Goal: Information Seeking & Learning: Learn about a topic

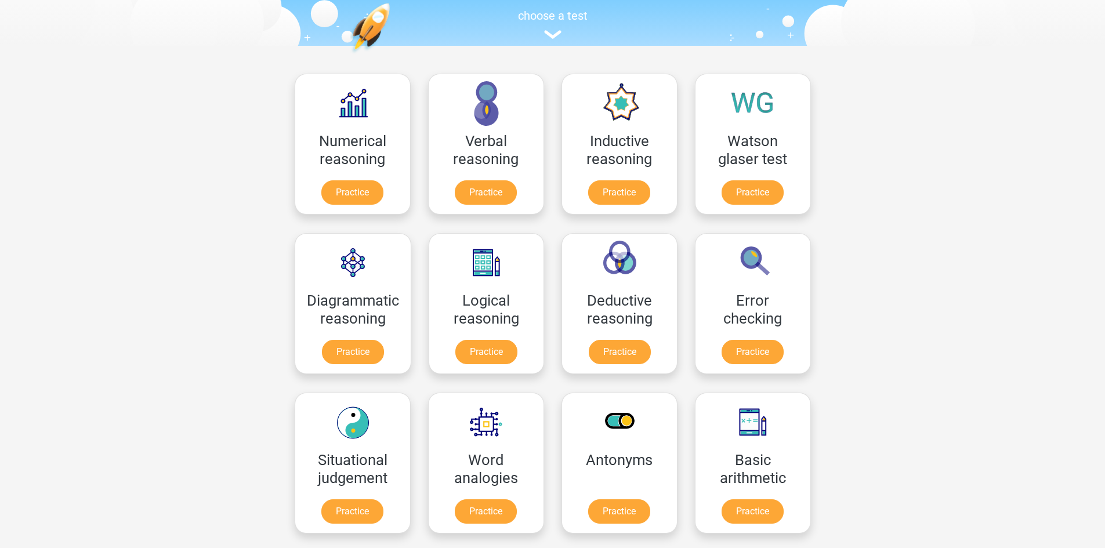
scroll to position [174, 0]
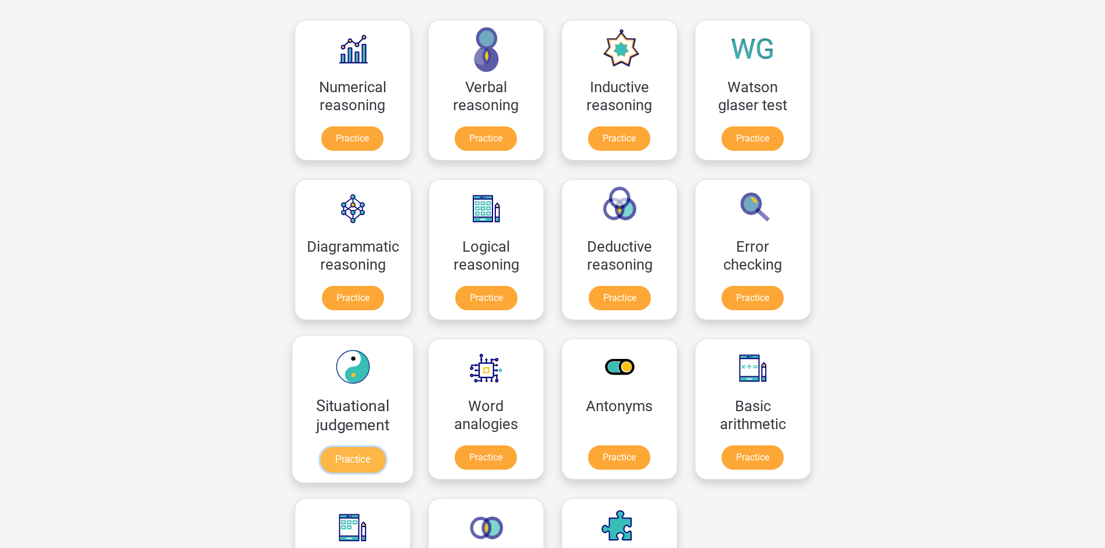
click at [336, 453] on link "Practice" at bounding box center [352, 460] width 65 height 26
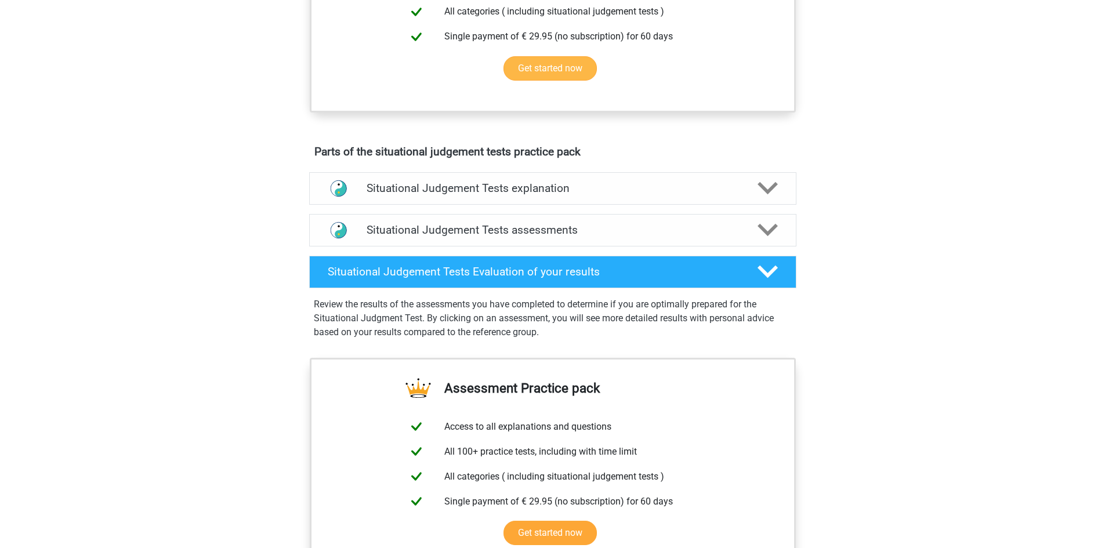
scroll to position [522, 0]
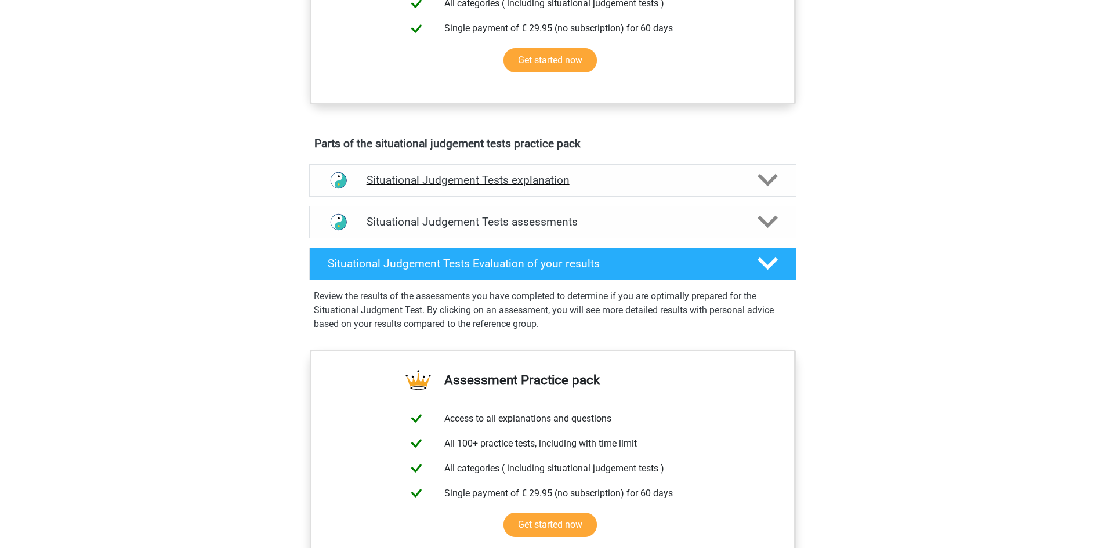
click at [586, 170] on div "Situational Judgement Tests explanation" at bounding box center [552, 180] width 487 height 32
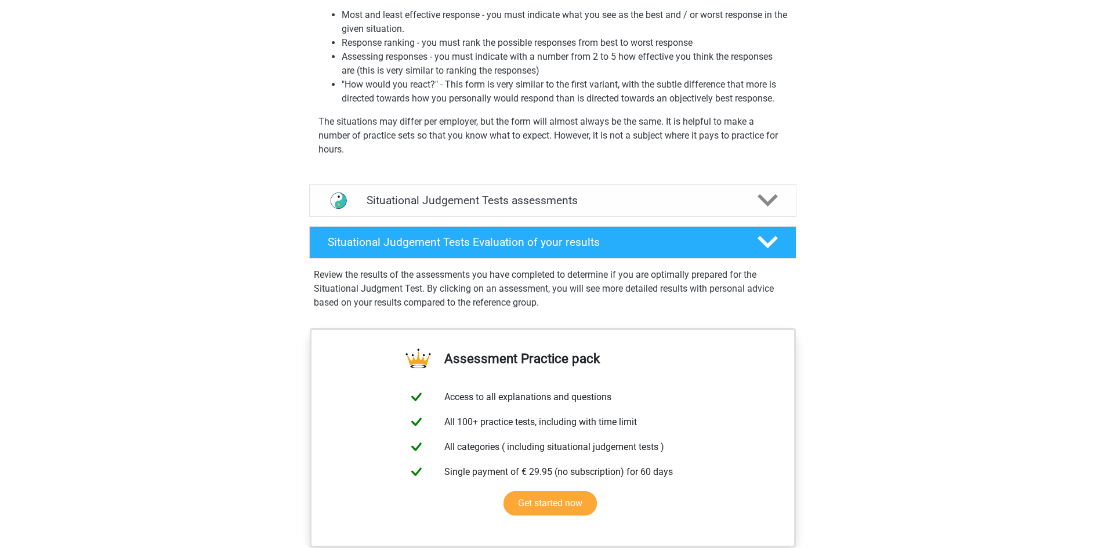
scroll to position [812, 0]
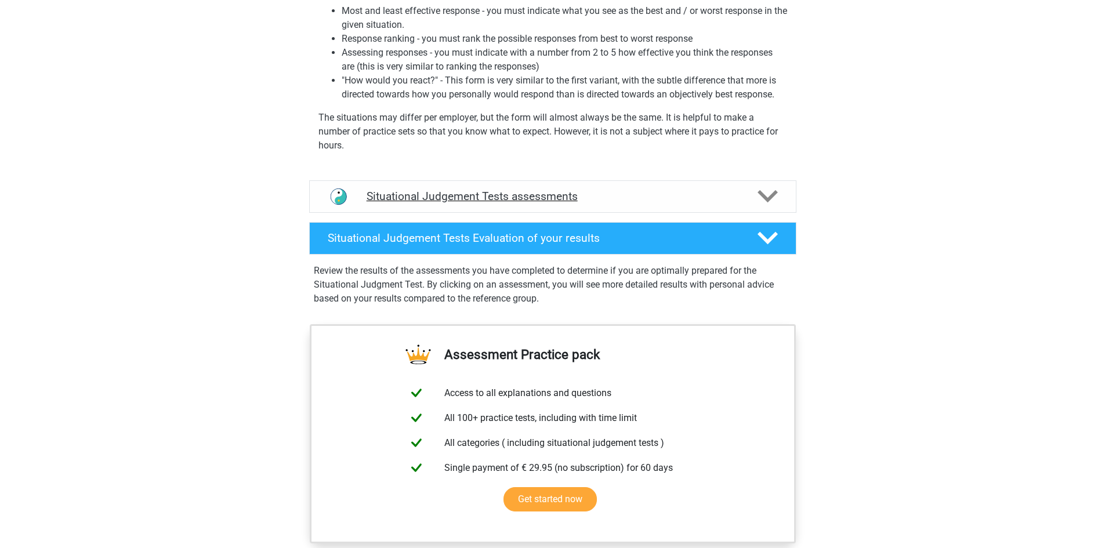
click at [505, 202] on h4 "Situational Judgement Tests assessments" at bounding box center [553, 196] width 372 height 13
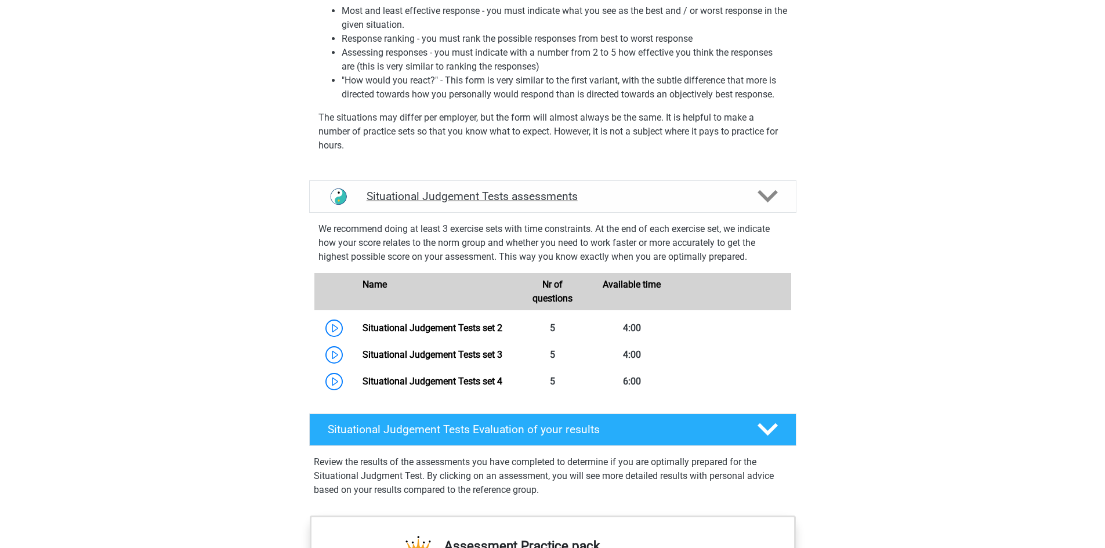
click at [505, 202] on h4 "Situational Judgement Tests assessments" at bounding box center [553, 196] width 372 height 13
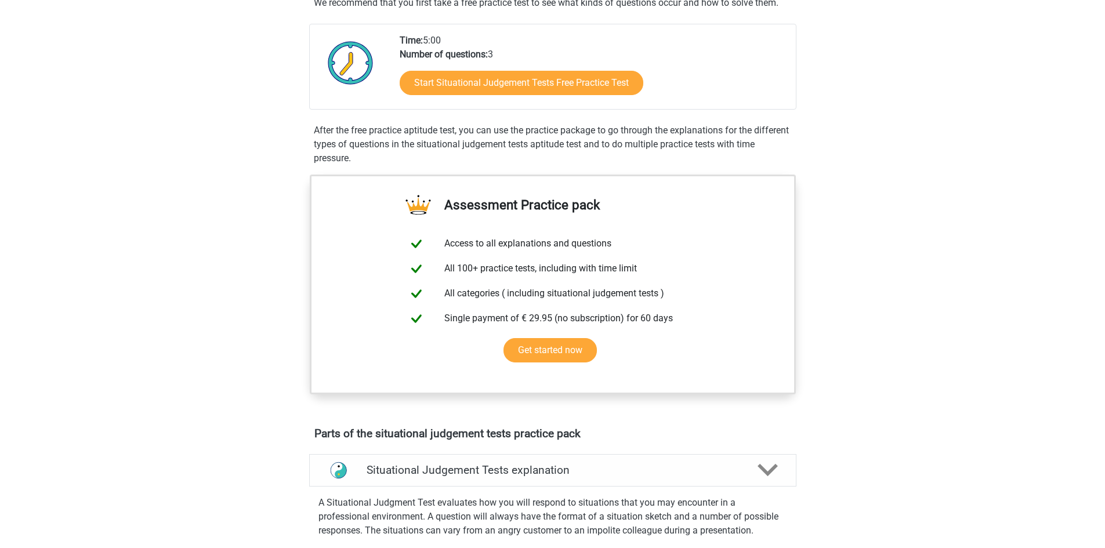
scroll to position [58, 0]
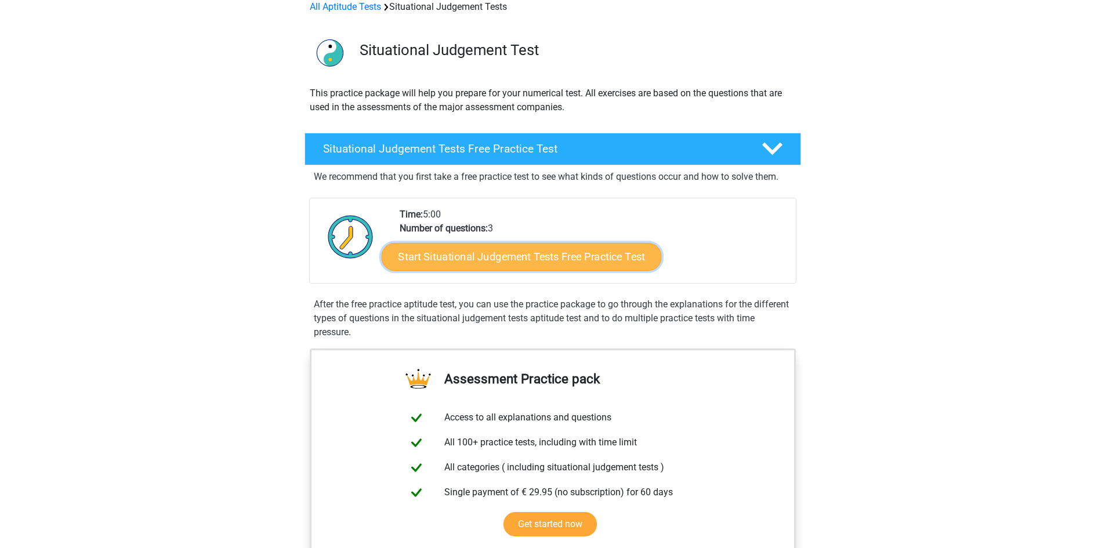
click at [507, 250] on link "Start Situational Judgement Tests Free Practice Test" at bounding box center [521, 257] width 280 height 28
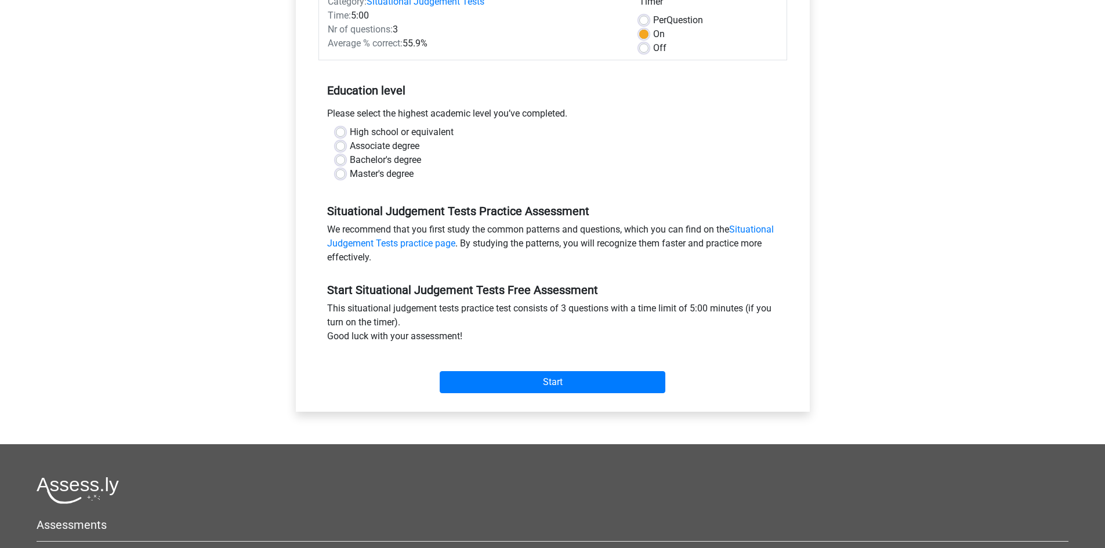
scroll to position [174, 0]
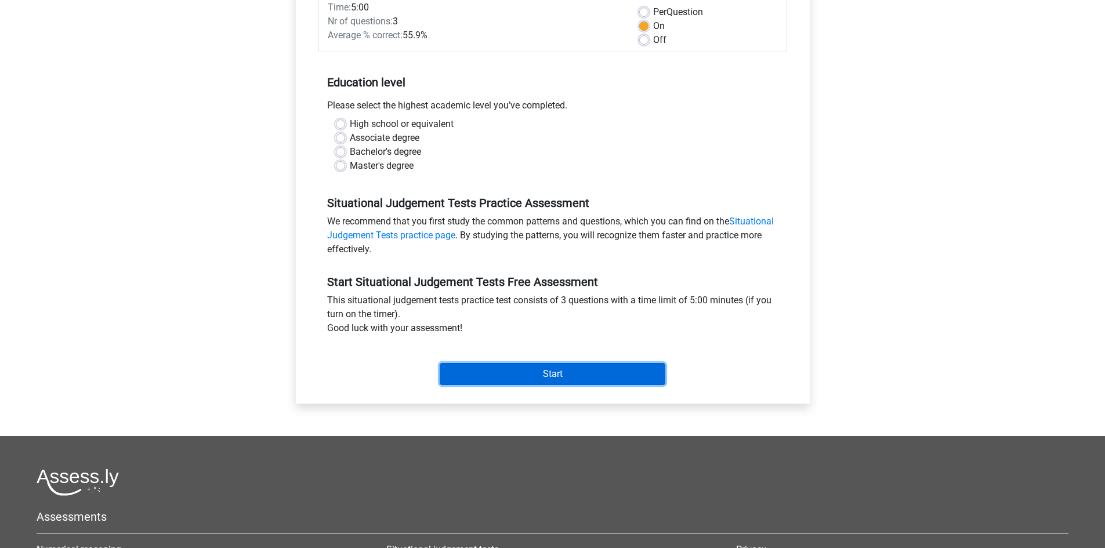
click at [542, 377] on input "Start" at bounding box center [553, 374] width 226 height 22
click at [422, 118] on label "High school or equivalent" at bounding box center [402, 124] width 104 height 14
click at [345, 118] on input "High school or equivalent" at bounding box center [340, 123] width 9 height 12
radio input "true"
click at [564, 372] on input "Start" at bounding box center [553, 374] width 226 height 22
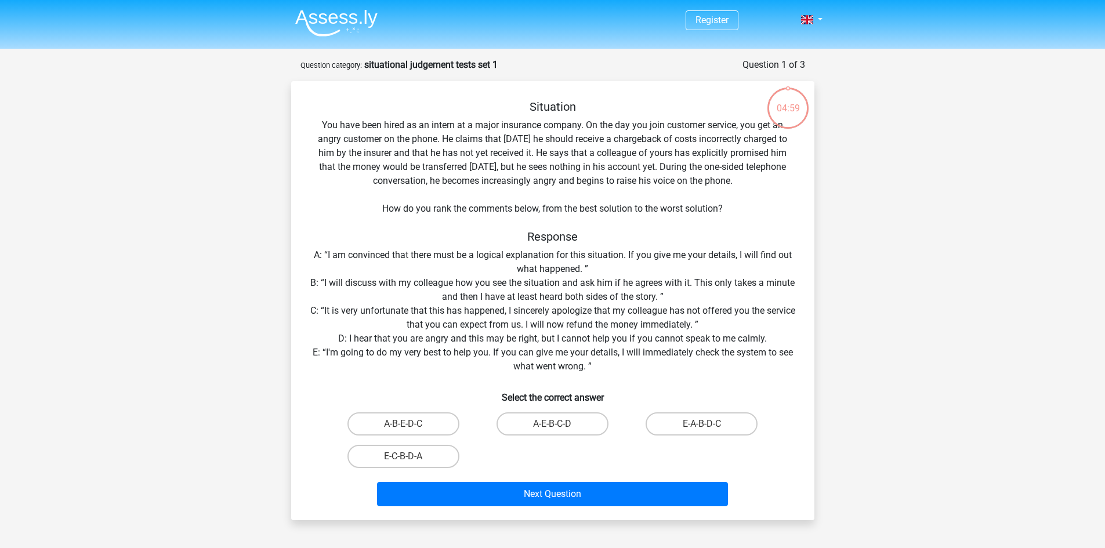
scroll to position [58, 0]
